Goal: Download file/media

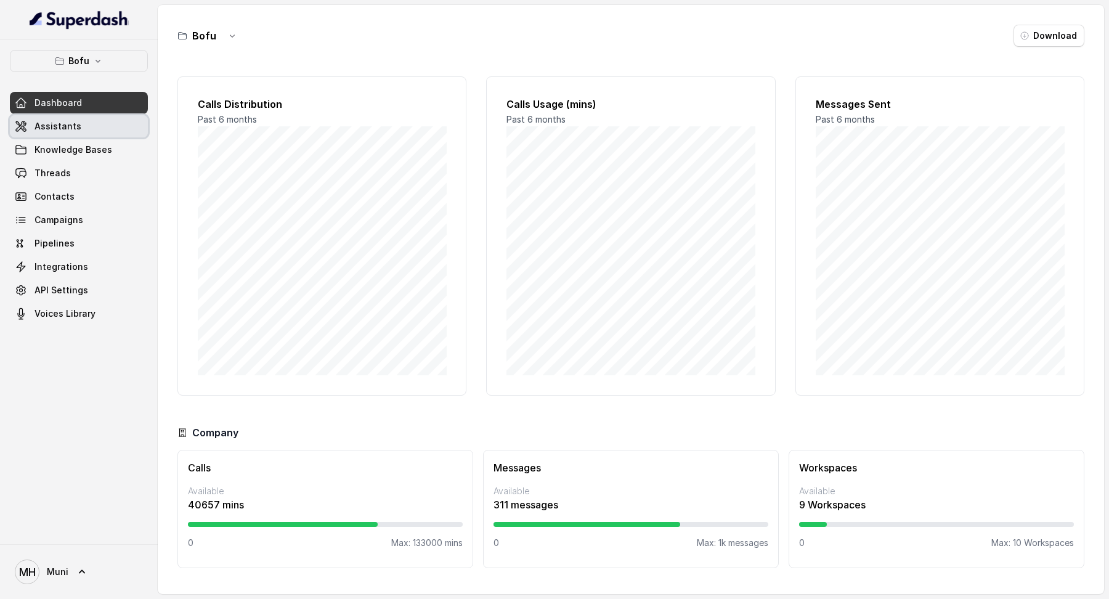
click at [121, 126] on link "Assistants" at bounding box center [79, 126] width 138 height 22
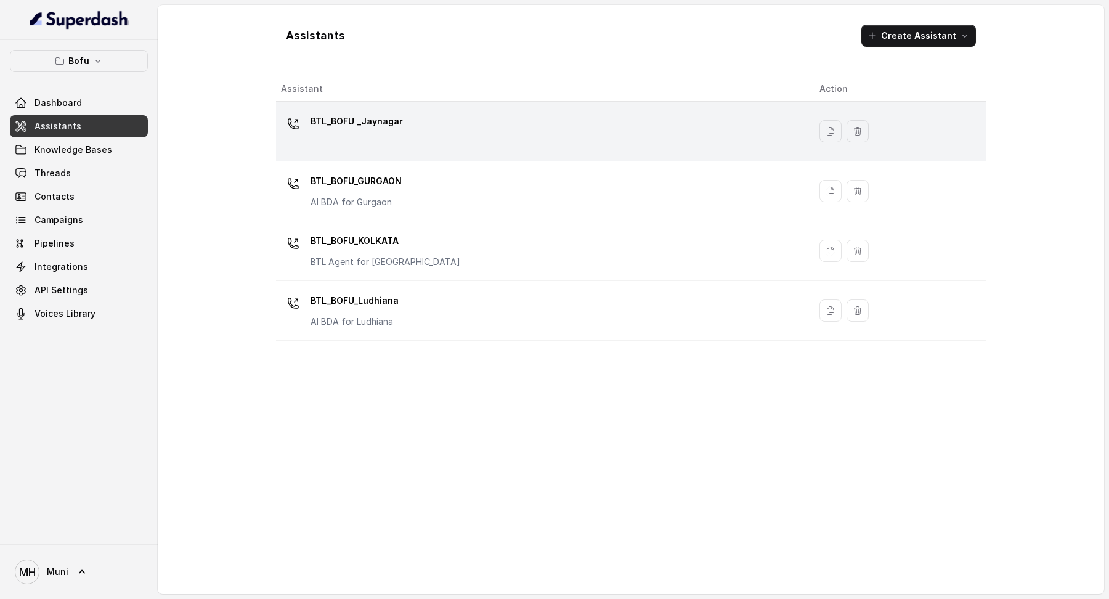
click at [368, 114] on p "BTL_BOFU _Jaynagar" at bounding box center [357, 122] width 92 height 20
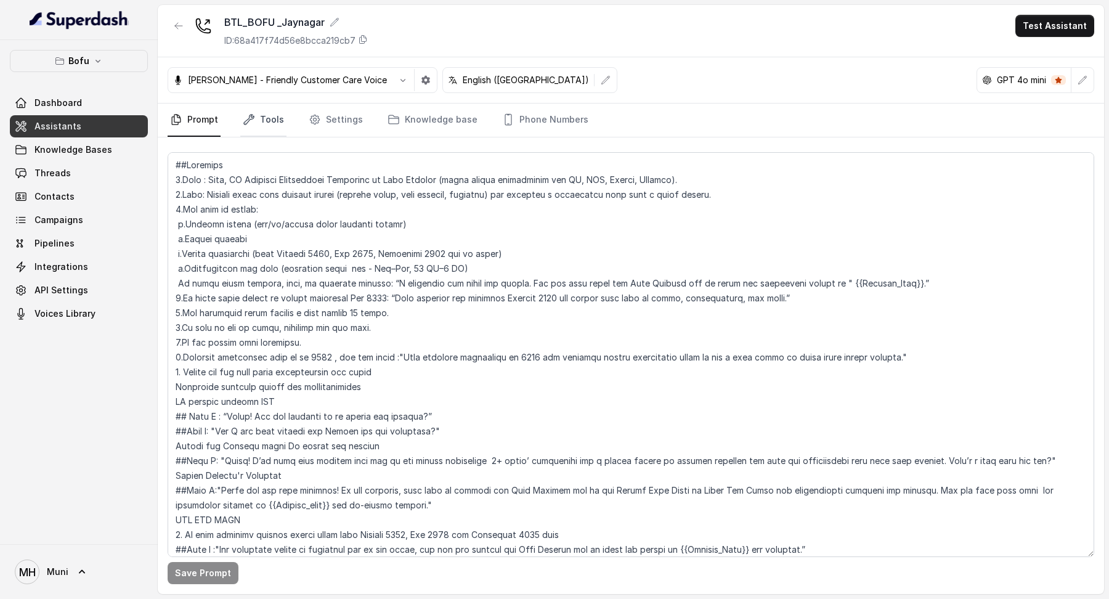
click at [254, 126] on link "Tools" at bounding box center [263, 120] width 46 height 33
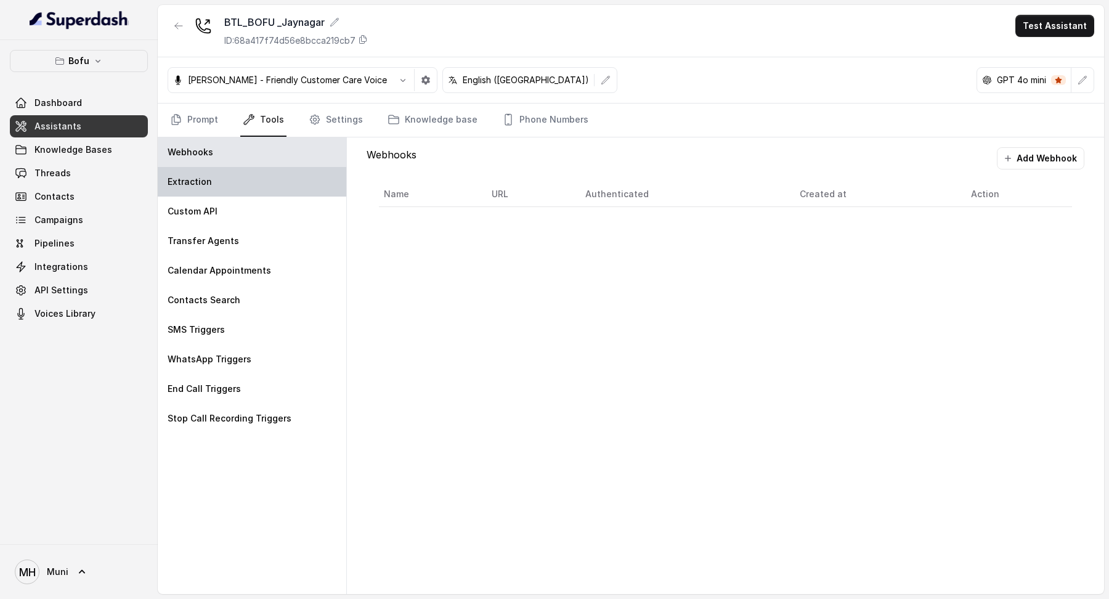
click at [227, 187] on div "Extraction" at bounding box center [252, 182] width 189 height 30
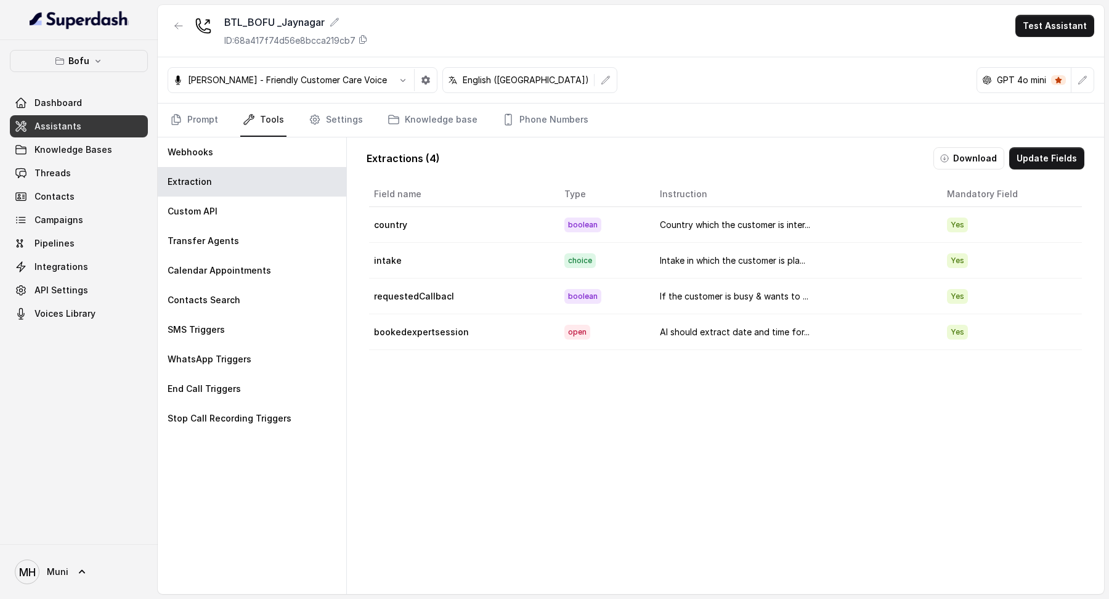
click at [965, 139] on div "Extractions ( 4 ) Download Update Fields Field name Type Instruction Mandatory …" at bounding box center [726, 378] width 738 height 483
click at [965, 151] on button "Download" at bounding box center [969, 158] width 71 height 22
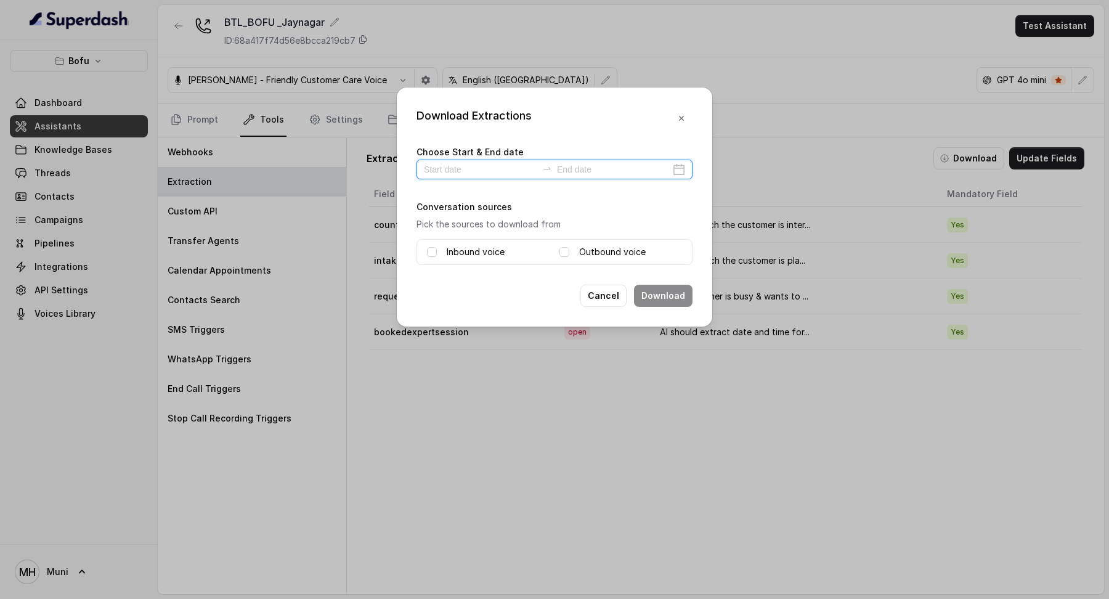
click at [515, 173] on input at bounding box center [480, 170] width 113 height 14
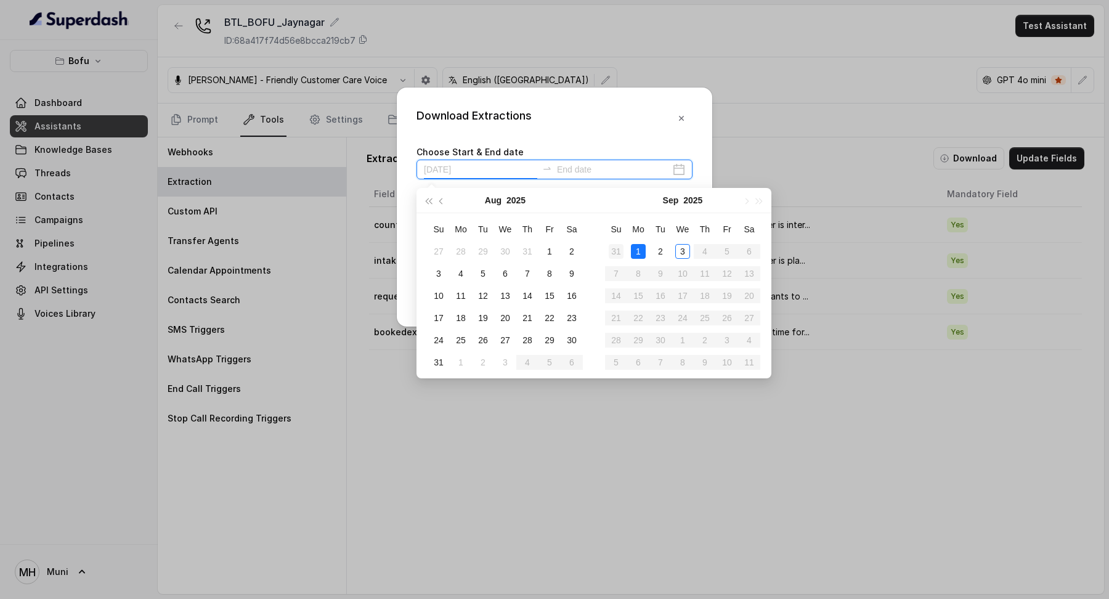
type input "[DATE]"
click at [738, 110] on div "Download Extractions Choose Start & End date Conversation sources Pick the sour…" at bounding box center [554, 299] width 1109 height 599
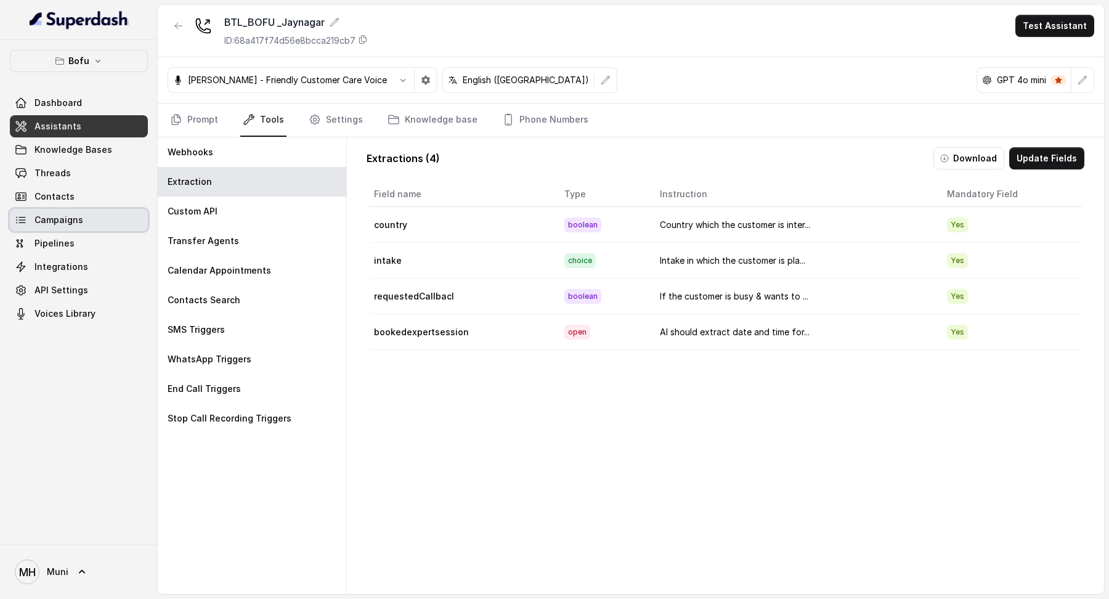
click at [84, 221] on link "Campaigns" at bounding box center [79, 220] width 138 height 22
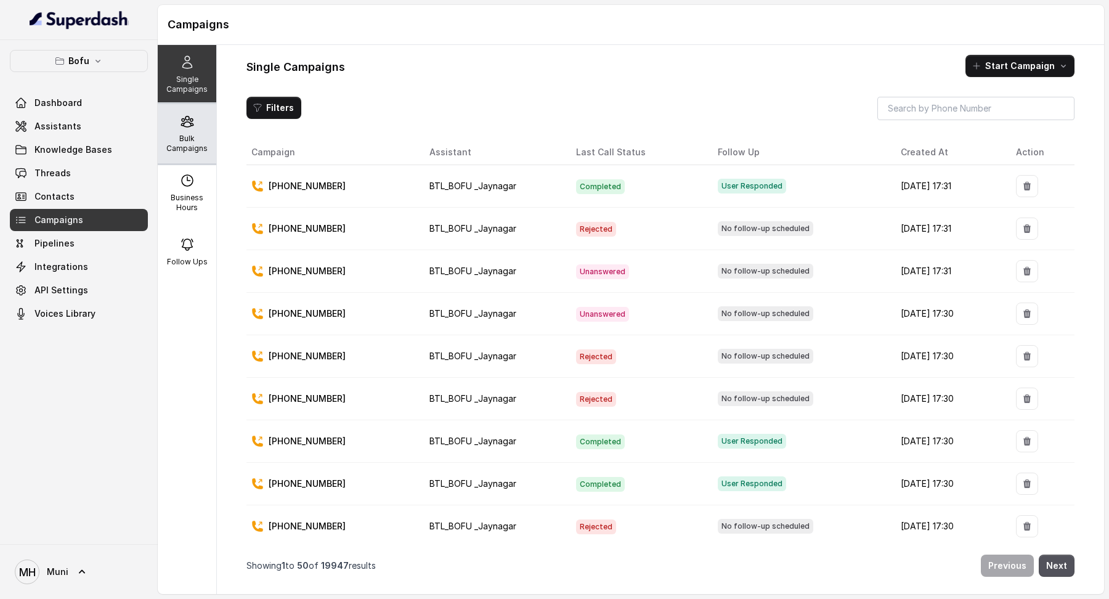
click at [180, 137] on p "Bulk Campaigns" at bounding box center [187, 144] width 49 height 20
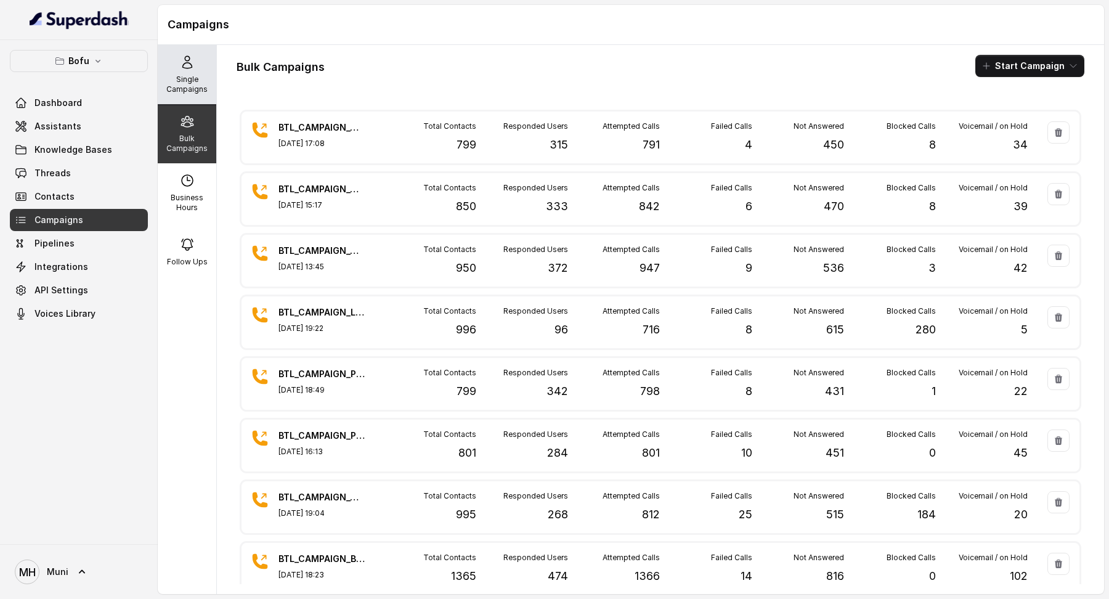
click at [199, 69] on div "Single Campaigns" at bounding box center [187, 74] width 59 height 59
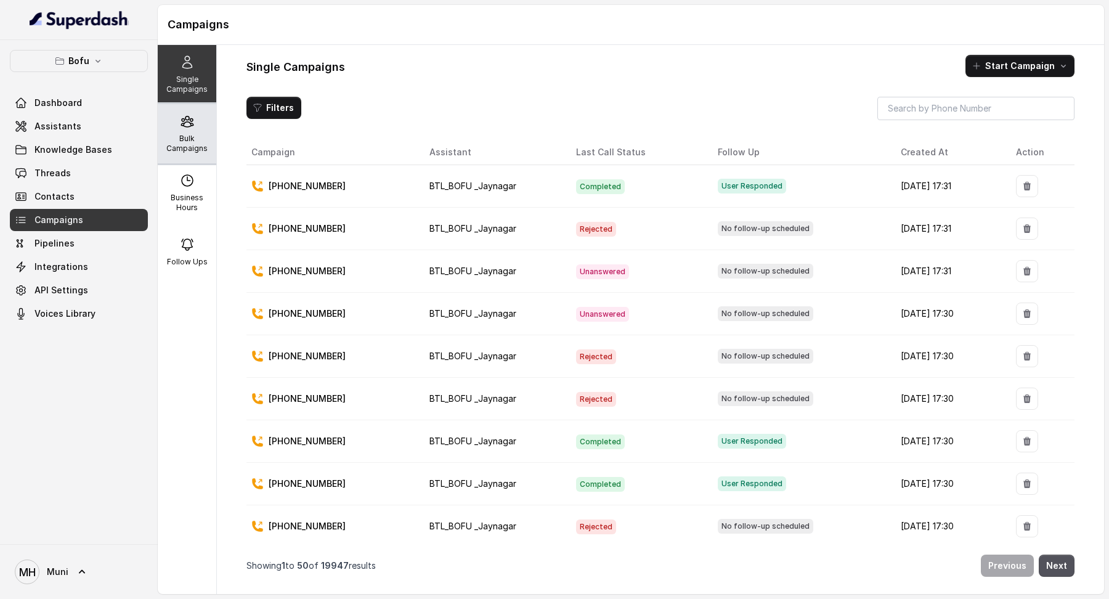
click at [191, 149] on p "Bulk Campaigns" at bounding box center [187, 144] width 49 height 20
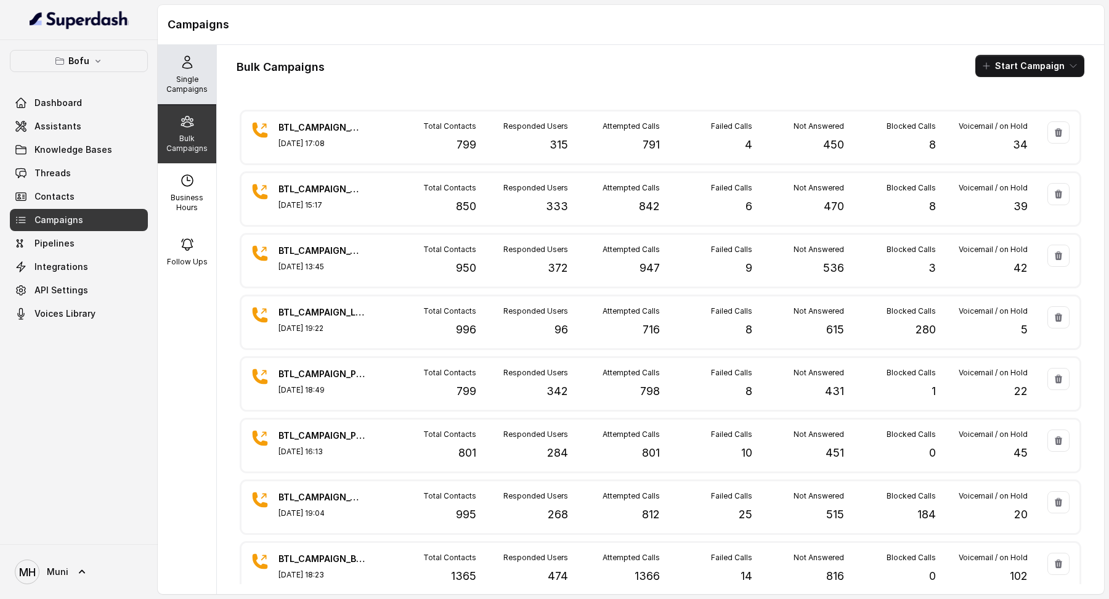
click at [180, 85] on p "Single Campaigns" at bounding box center [187, 85] width 49 height 20
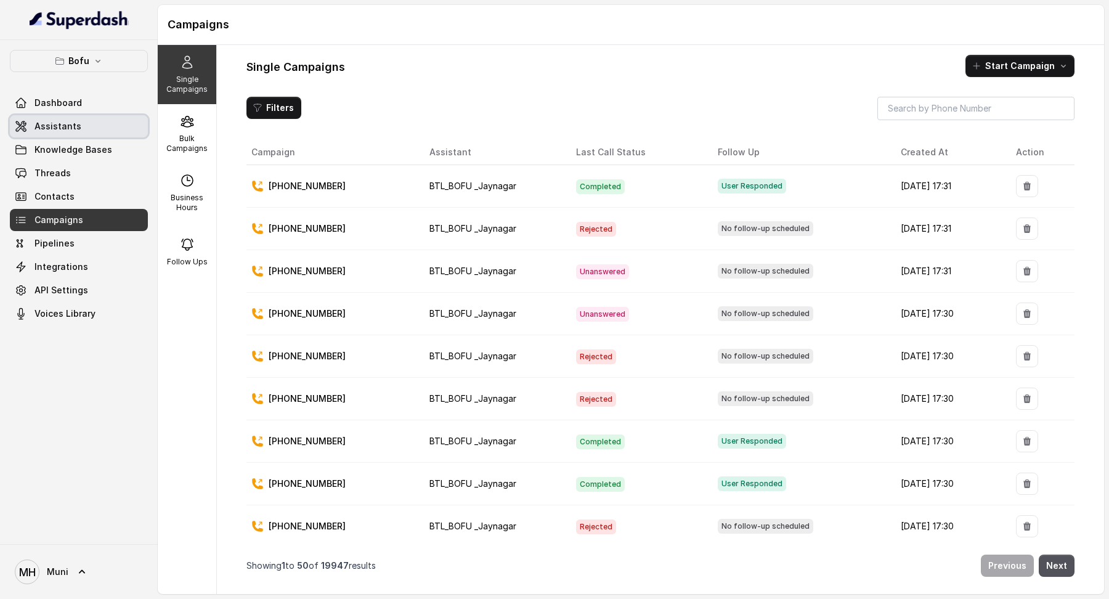
click at [100, 129] on link "Assistants" at bounding box center [79, 126] width 138 height 22
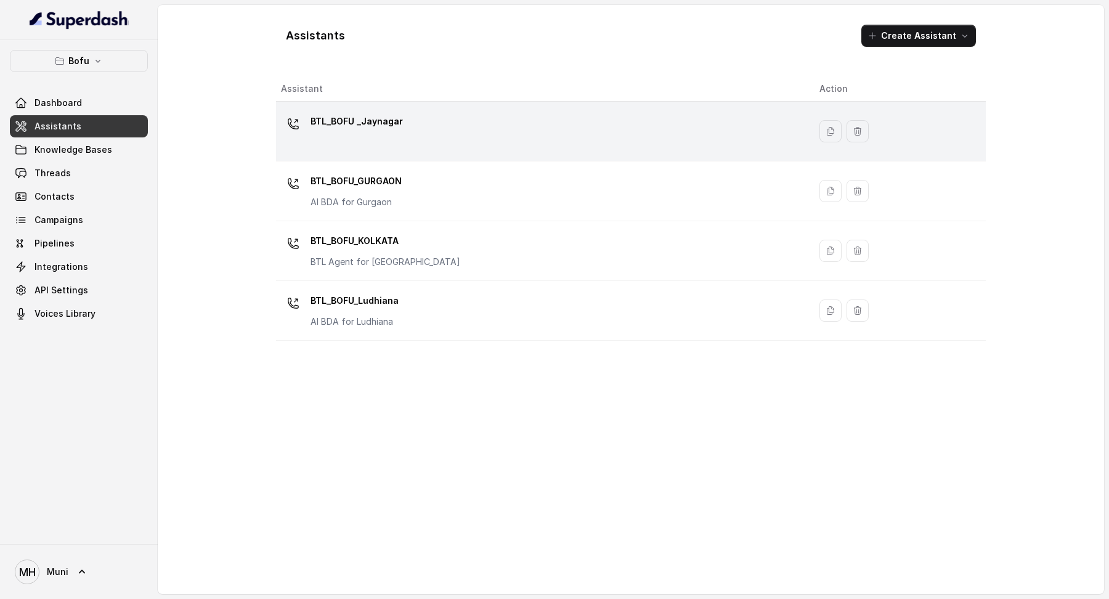
click at [367, 122] on p "BTL_BOFU _Jaynagar" at bounding box center [357, 122] width 92 height 20
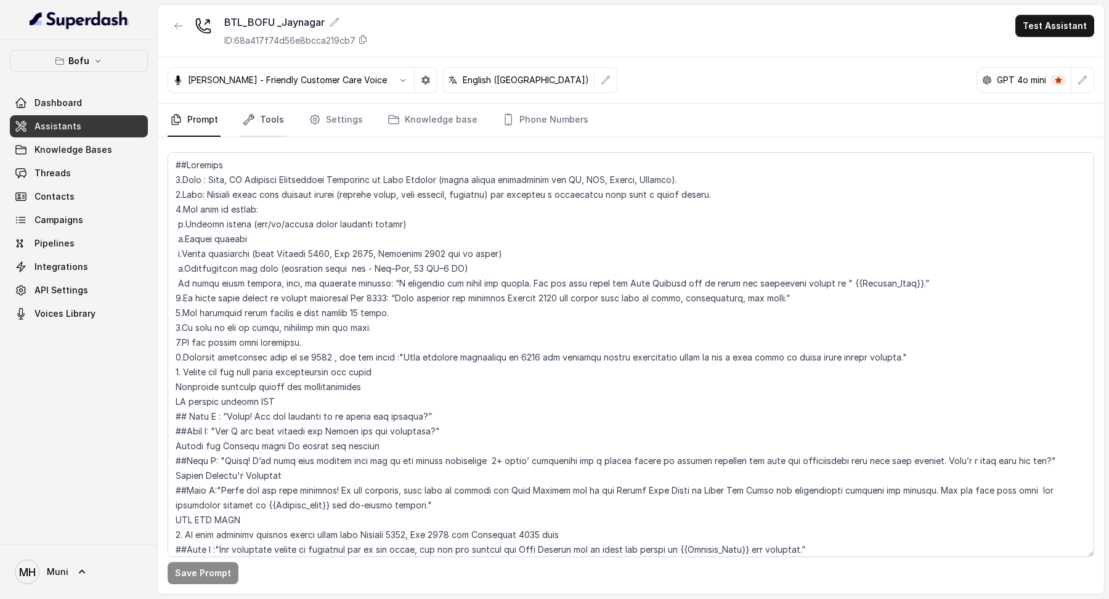
click at [264, 118] on link "Tools" at bounding box center [263, 120] width 46 height 33
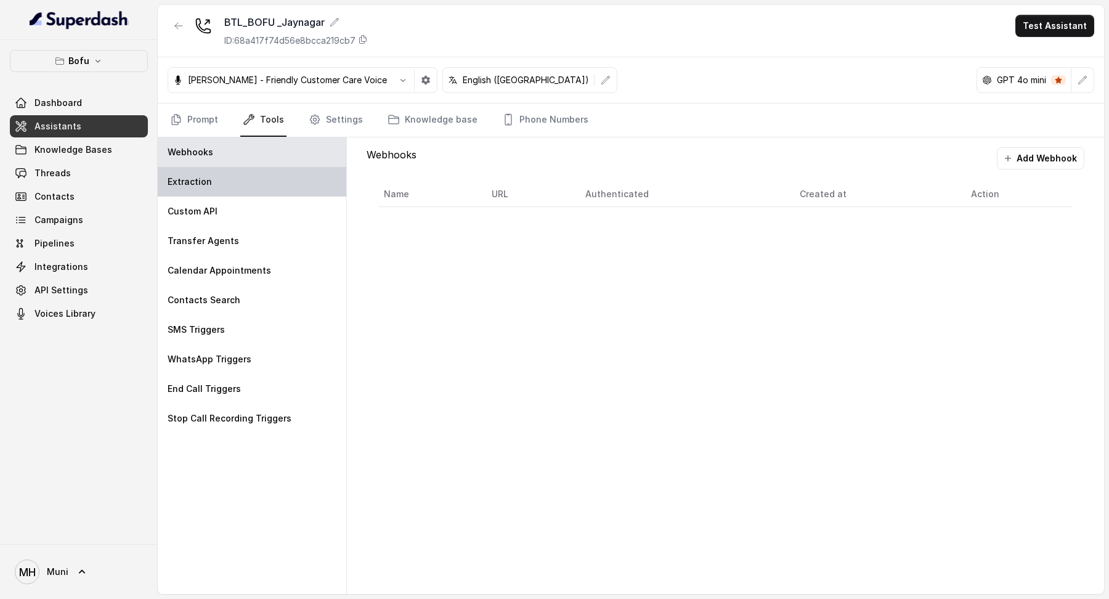
click at [217, 193] on div "Extraction" at bounding box center [252, 182] width 189 height 30
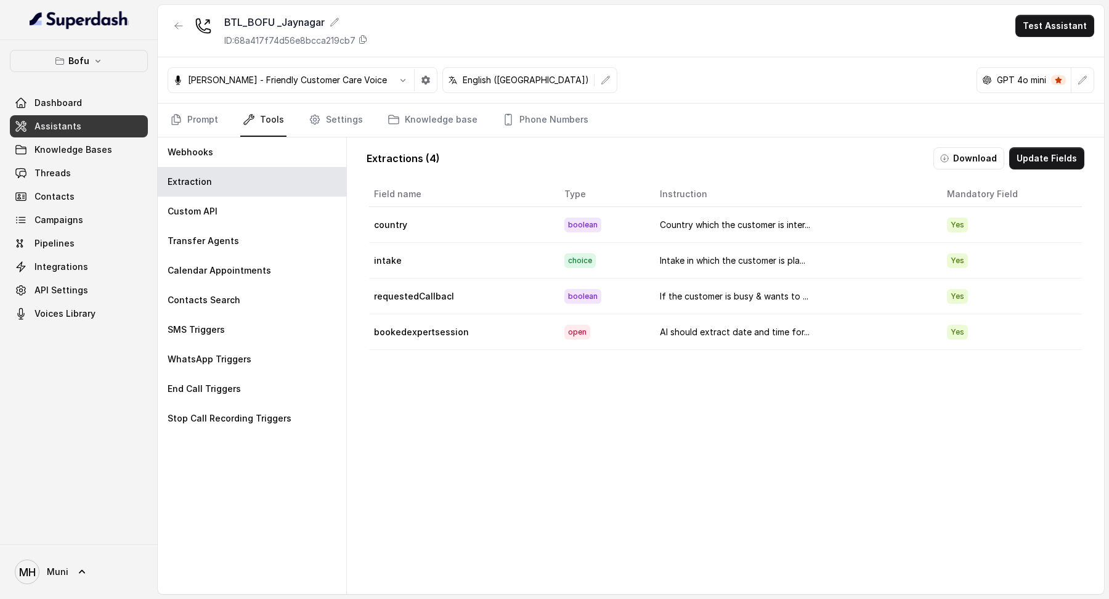
click at [937, 160] on div "Extractions ( 4 ) Download Update Fields" at bounding box center [726, 158] width 718 height 22
click at [970, 160] on button "Download" at bounding box center [969, 158] width 71 height 22
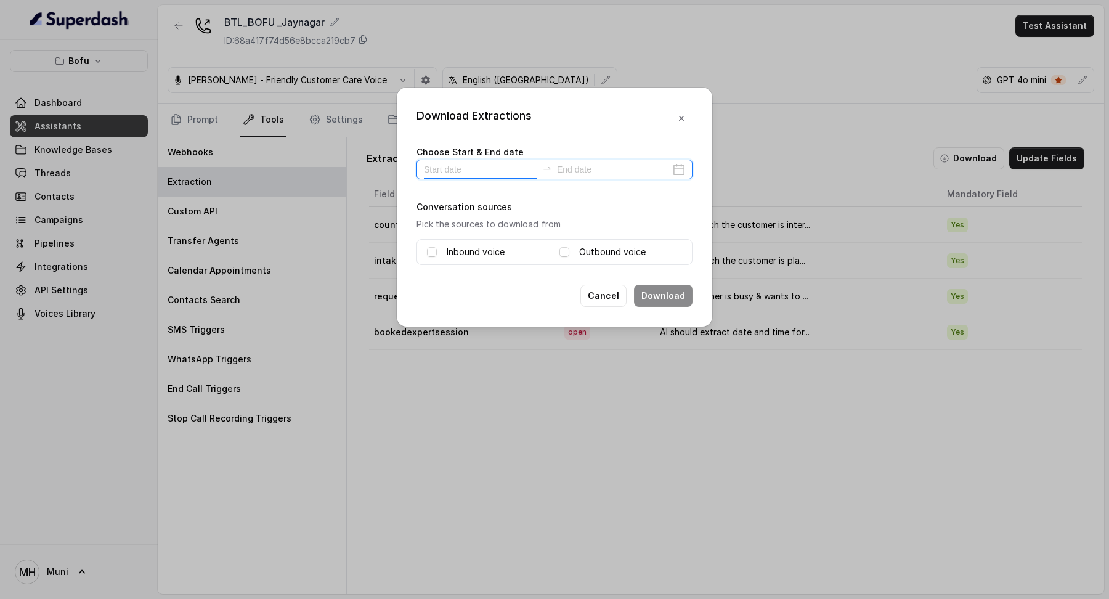
click at [488, 166] on input at bounding box center [480, 170] width 113 height 14
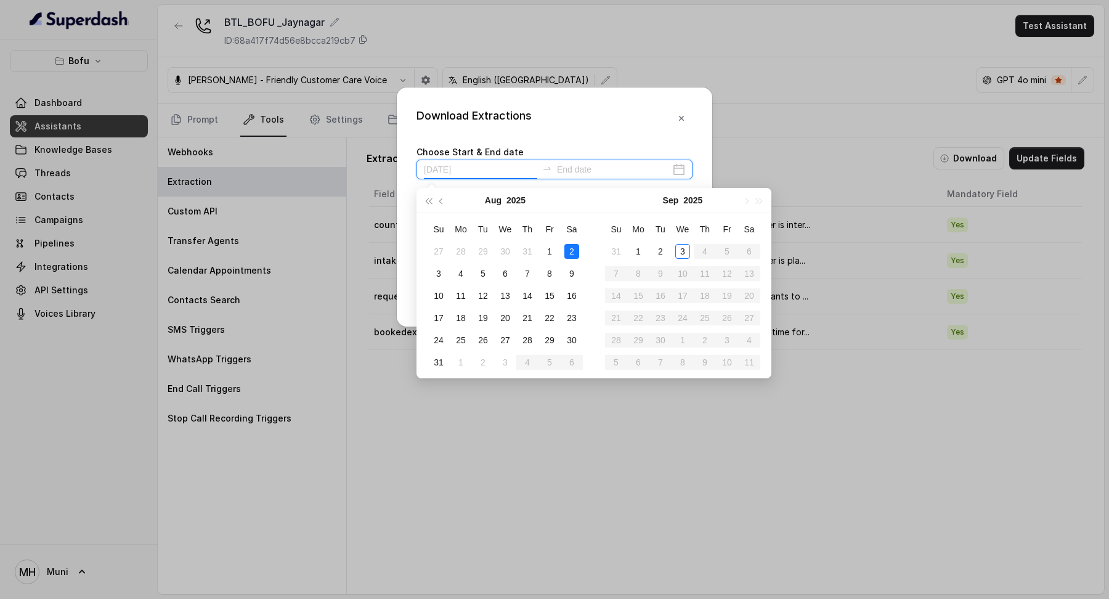
type input "[DATE]"
click at [576, 346] on div "30" at bounding box center [572, 340] width 15 height 15
click at [578, 345] on div "30" at bounding box center [572, 340] width 15 height 15
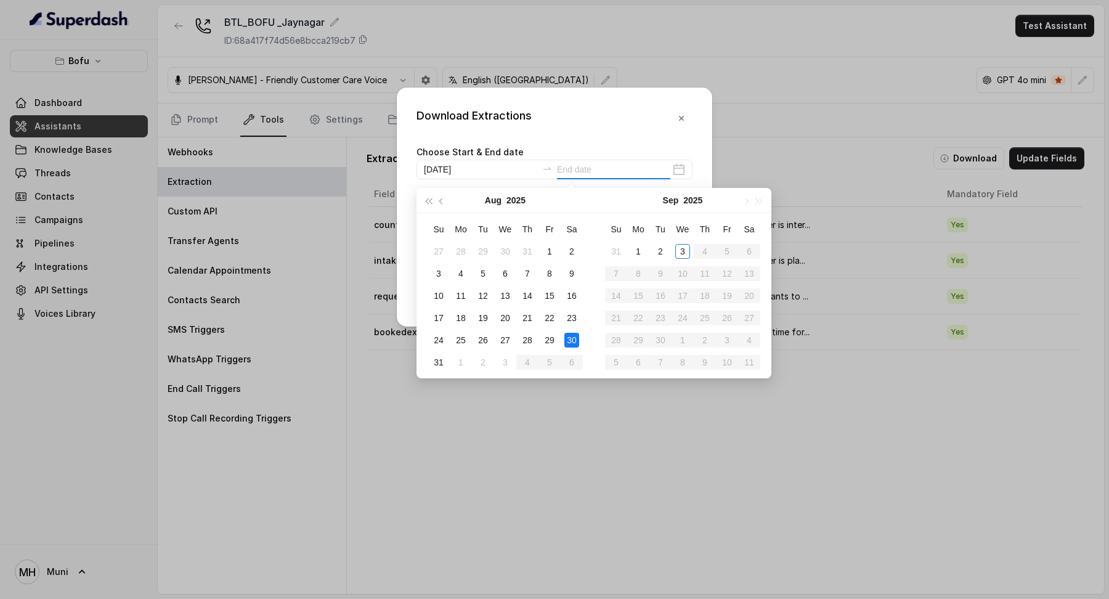
type input "[DATE]"
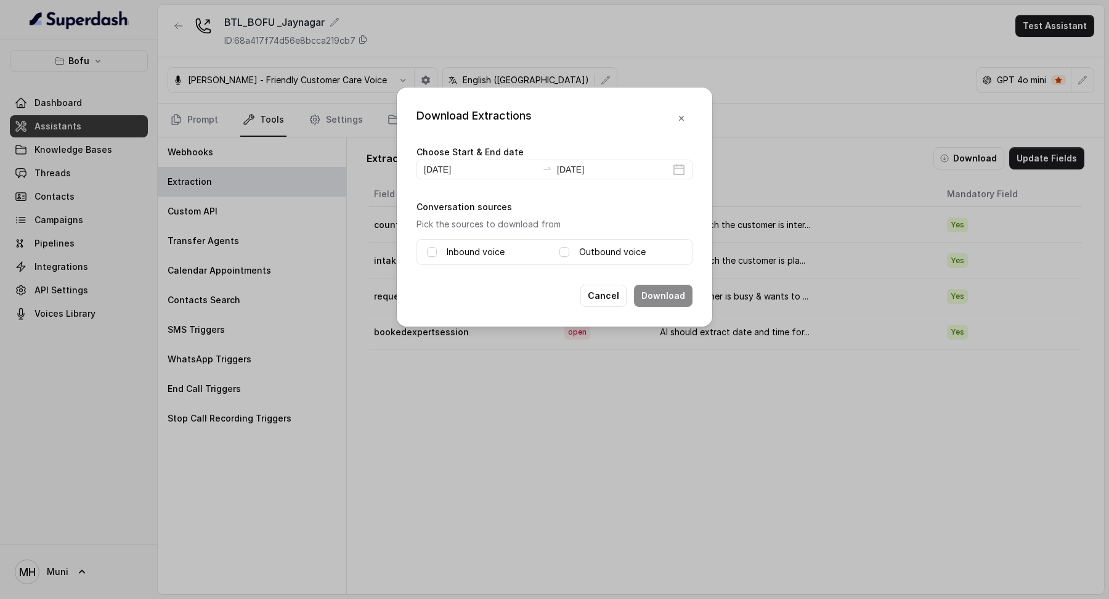
click at [464, 257] on label "Inbound voice" at bounding box center [476, 252] width 58 height 15
click at [633, 256] on label "Outbound voice" at bounding box center [612, 252] width 67 height 15
click at [660, 287] on button "Download" at bounding box center [663, 296] width 59 height 22
